Goal: Task Accomplishment & Management: Use online tool/utility

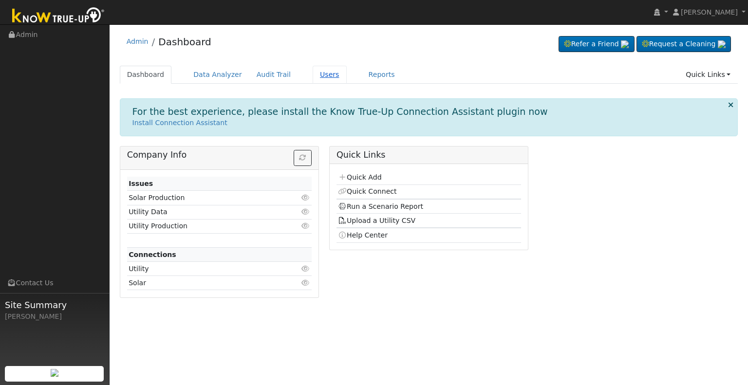
click at [315, 74] on link "Users" at bounding box center [330, 75] width 34 height 18
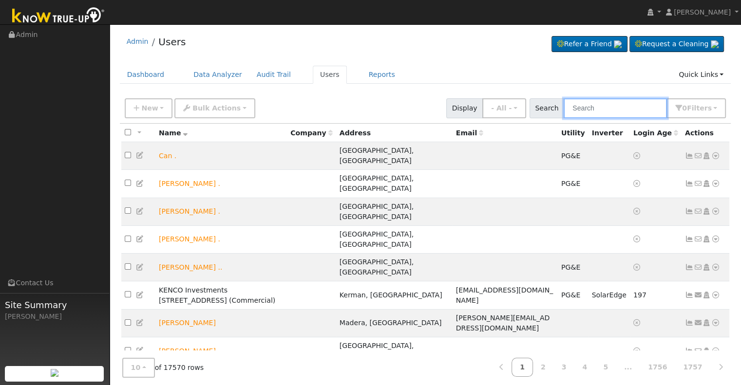
click at [589, 103] on input "text" at bounding box center [614, 108] width 103 height 20
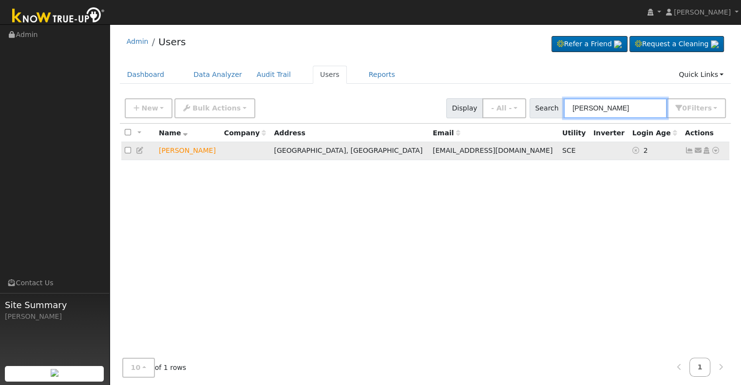
type input "[PERSON_NAME]"
click at [716, 151] on icon at bounding box center [715, 150] width 9 height 7
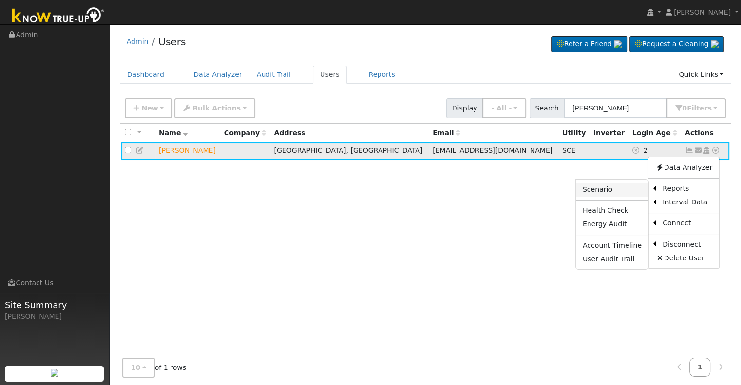
click at [615, 187] on link "Scenario" at bounding box center [612, 190] width 73 height 14
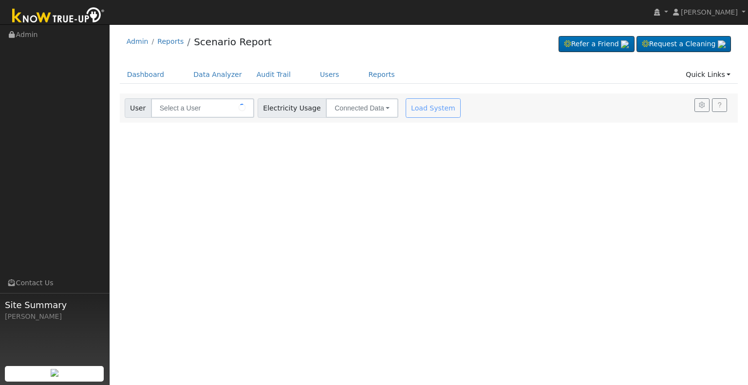
type input "[PERSON_NAME]"
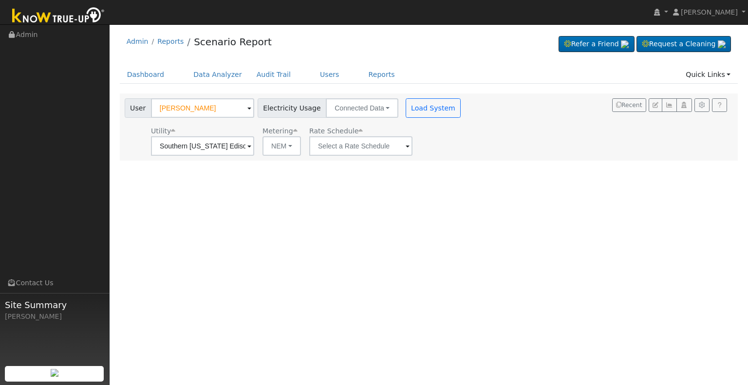
click at [251, 146] on span at bounding box center [249, 146] width 4 height 11
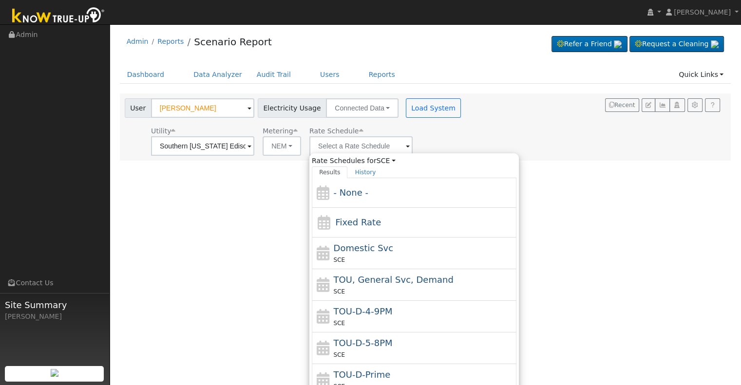
drag, startPoint x: 353, startPoint y: 353, endPoint x: 366, endPoint y: 311, distance: 44.0
click at [353, 352] on div "SCE" at bounding box center [424, 355] width 181 height 10
type input "TOU-D-5-8PM"
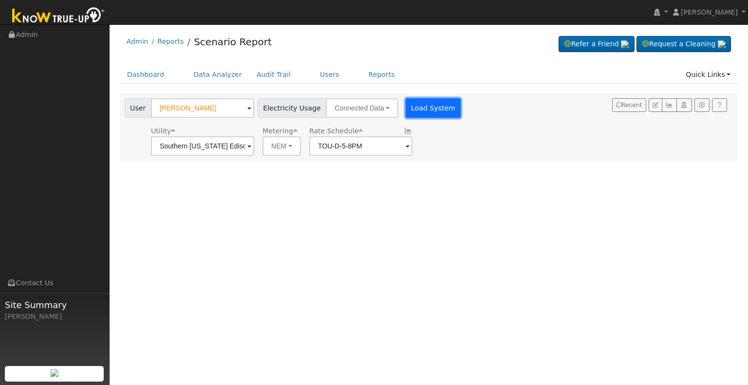
click at [424, 112] on button "Load System" at bounding box center [434, 107] width 56 height 19
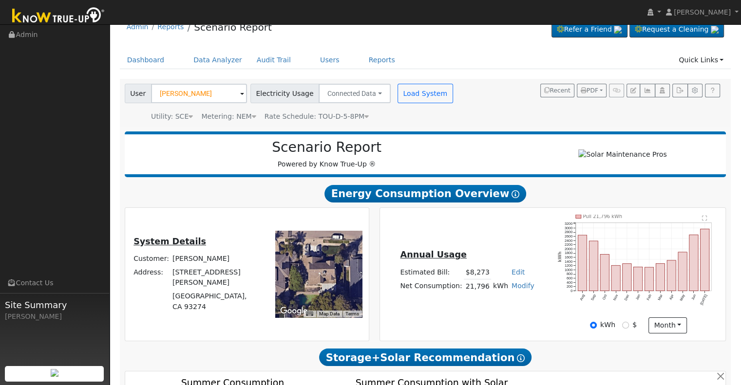
scroll to position [16, 0]
